Goal: Task Accomplishment & Management: Manage account settings

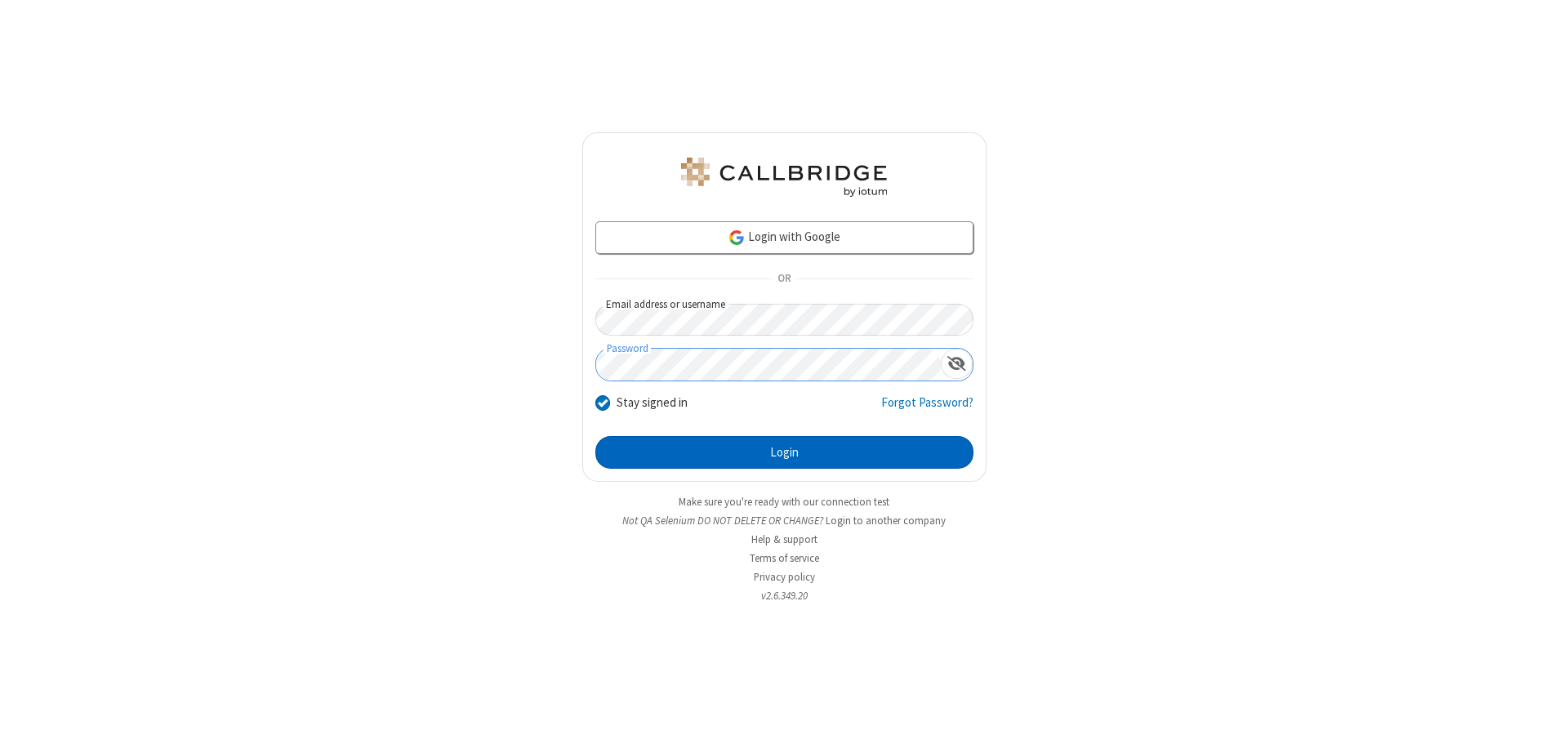
click at [784, 453] on button "Login" at bounding box center [784, 452] width 378 height 33
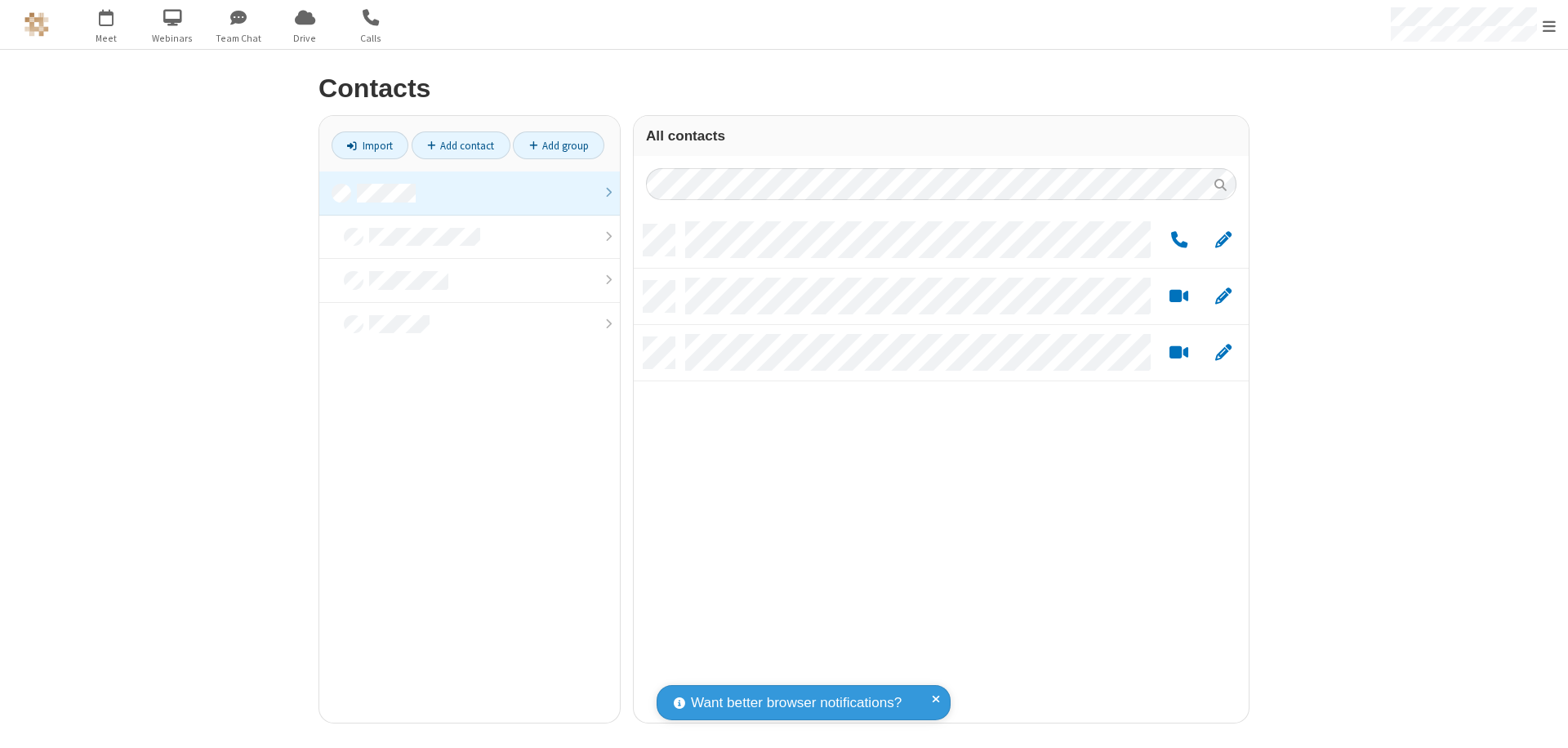
click at [470, 192] on link at bounding box center [469, 193] width 300 height 44
click at [558, 146] on link "Add group" at bounding box center [558, 146] width 92 height 28
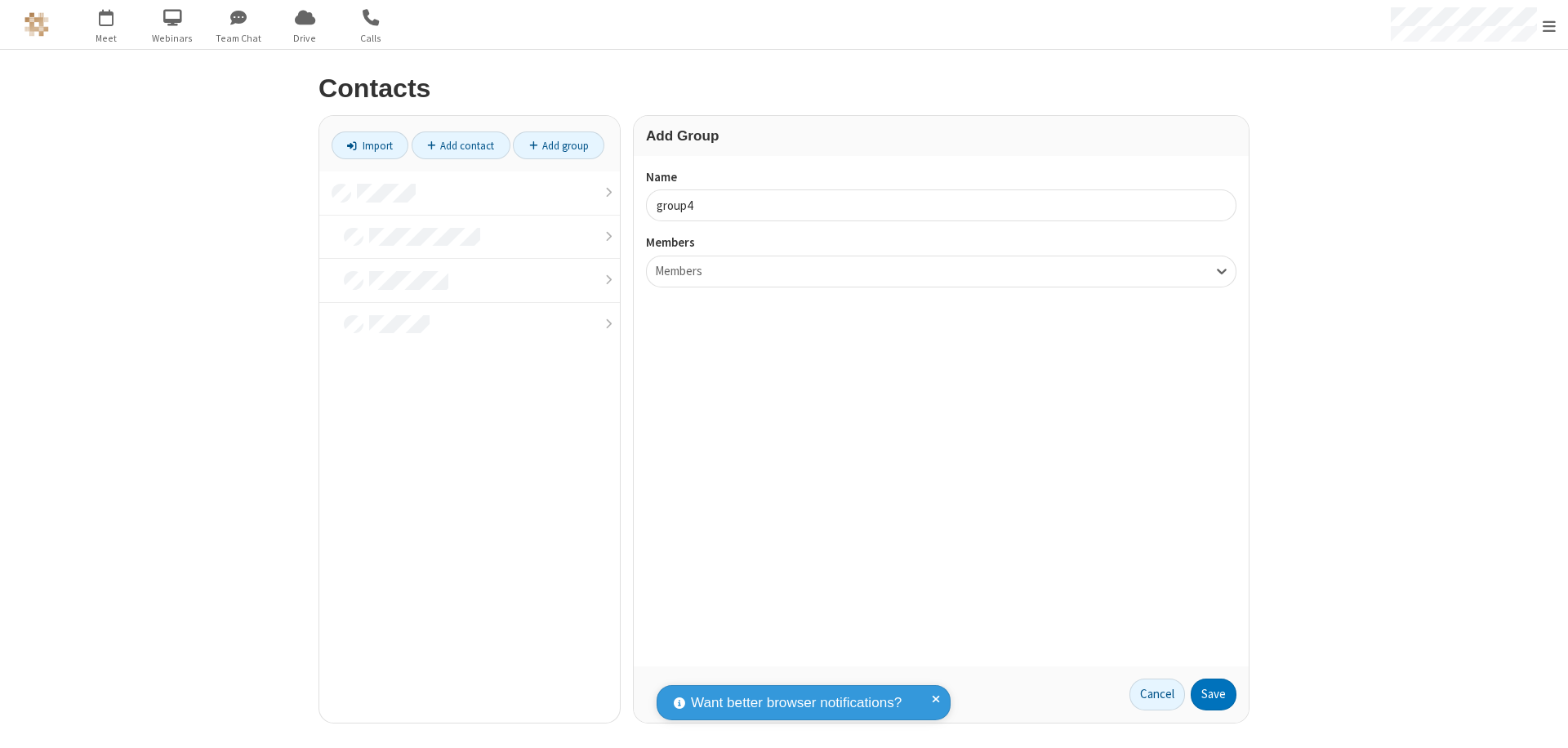
type input "group4"
type input "name20"
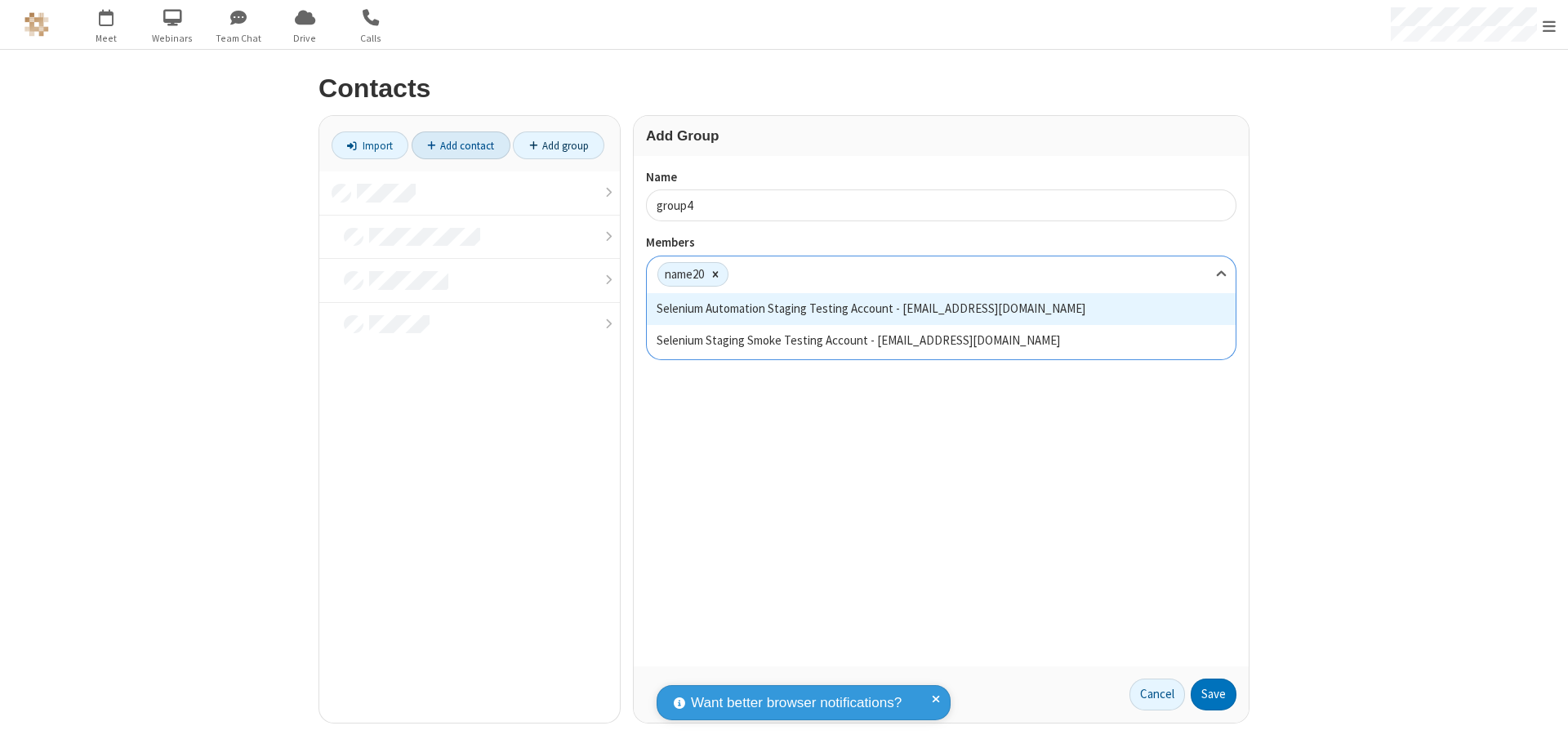
click at [1213, 694] on button "Save" at bounding box center [1213, 695] width 46 height 33
click at [461, 146] on link "Add contact" at bounding box center [461, 146] width 99 height 28
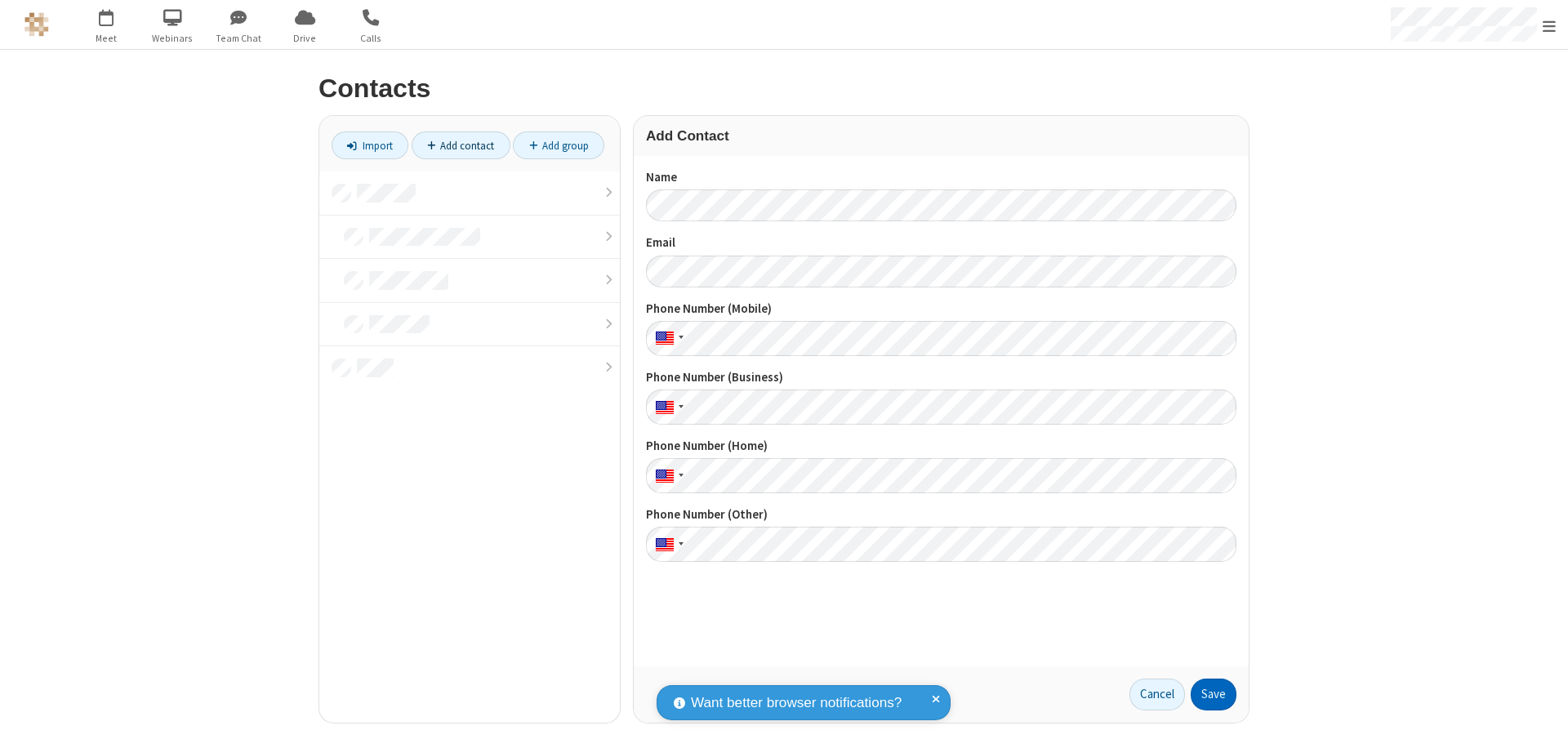
click at [1213, 694] on button "Save" at bounding box center [1213, 695] width 46 height 33
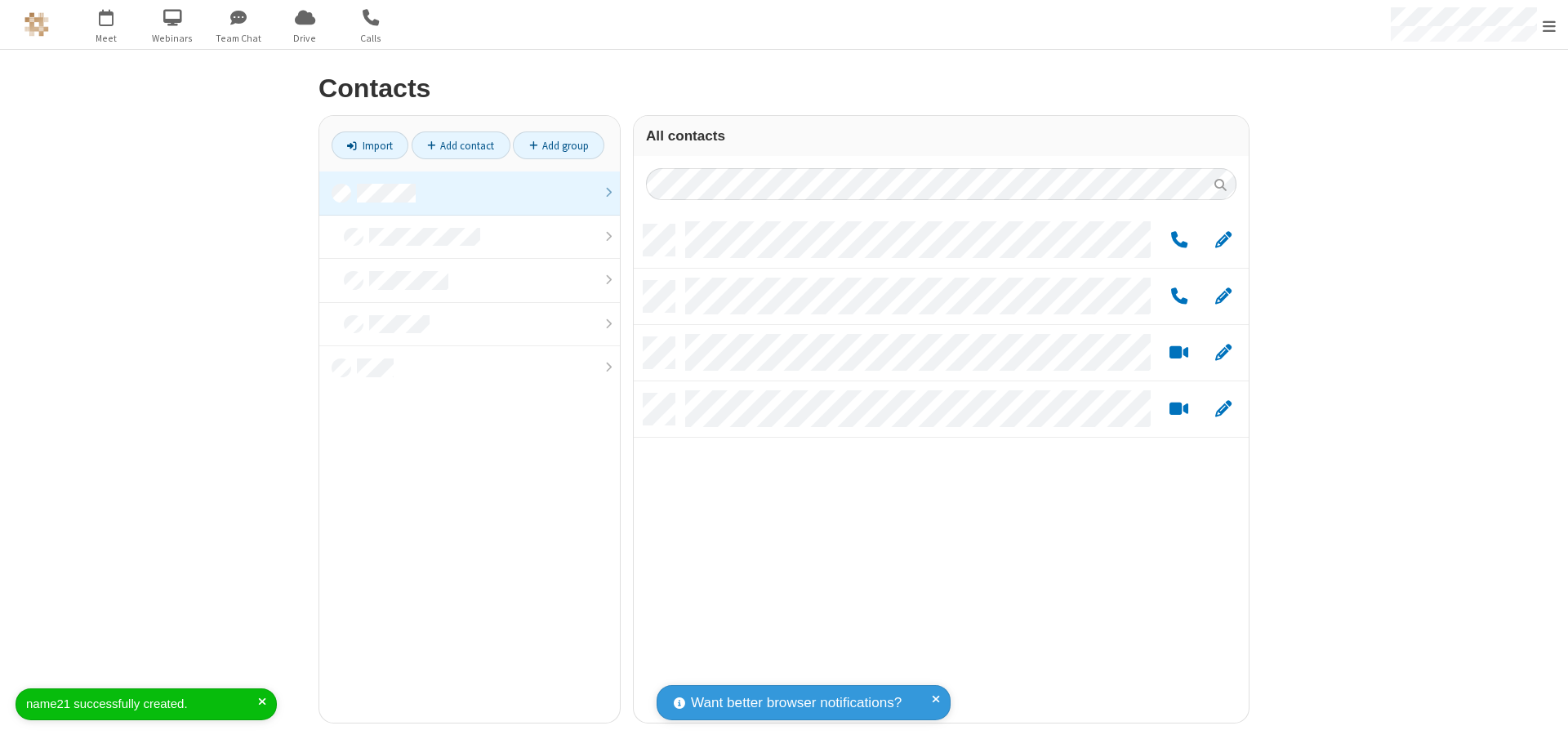
scroll to position [499, 603]
